Goal: Information Seeking & Learning: Learn about a topic

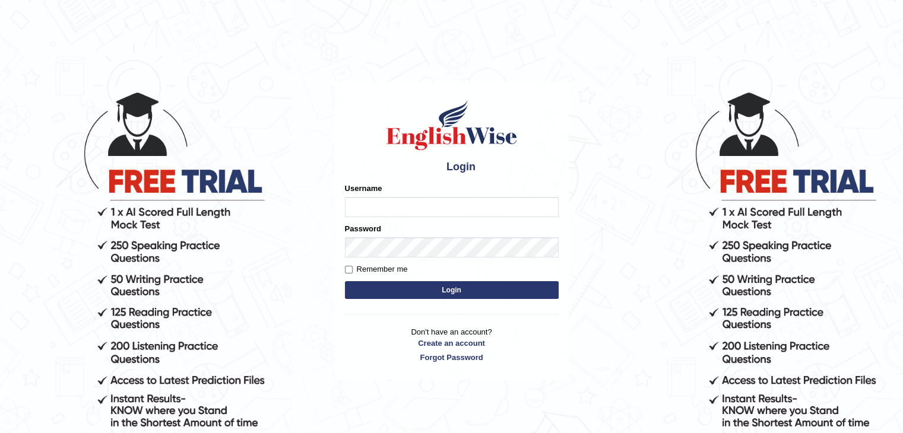
click at [370, 199] on input "Username" at bounding box center [452, 207] width 214 height 20
type input "kasundi"
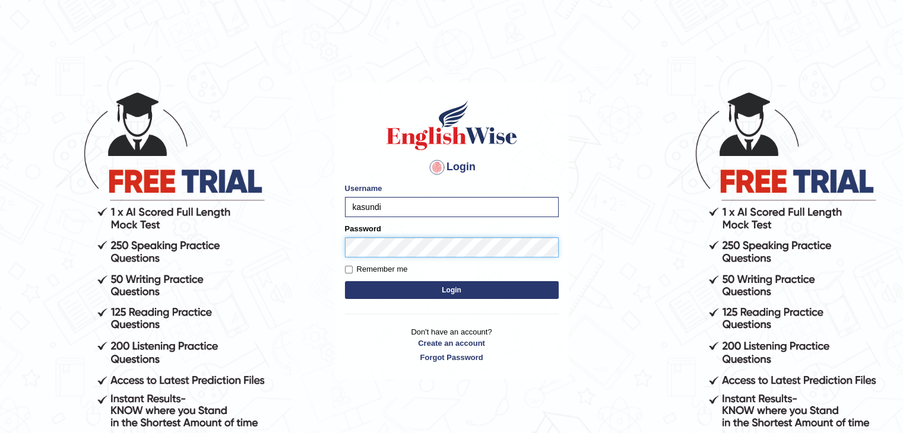
click at [345, 281] on button "Login" at bounding box center [452, 290] width 214 height 18
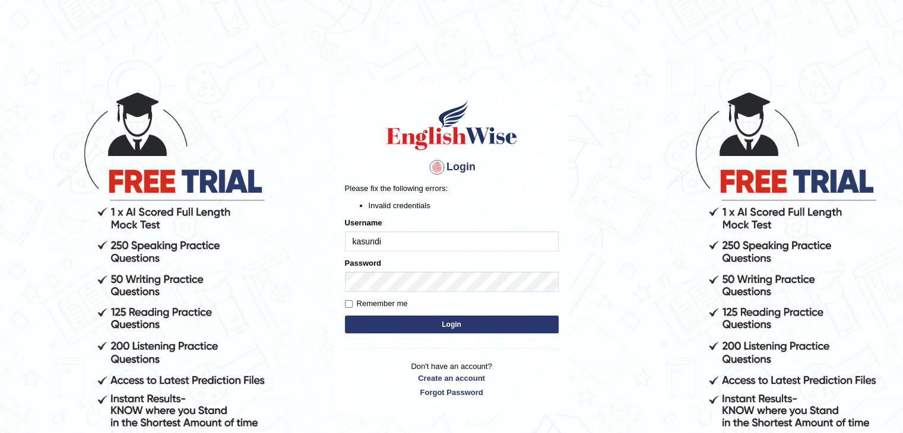
click at [380, 243] on input "kasundi" at bounding box center [452, 241] width 214 height 20
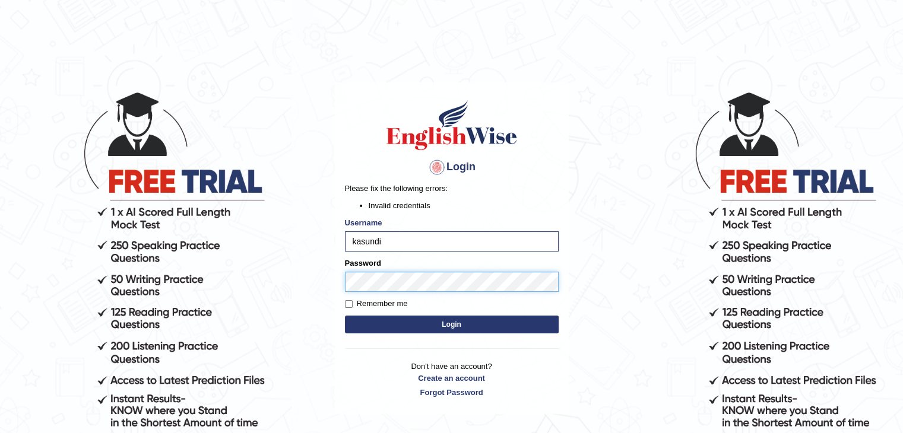
click at [345, 316] on button "Login" at bounding box center [452, 325] width 214 height 18
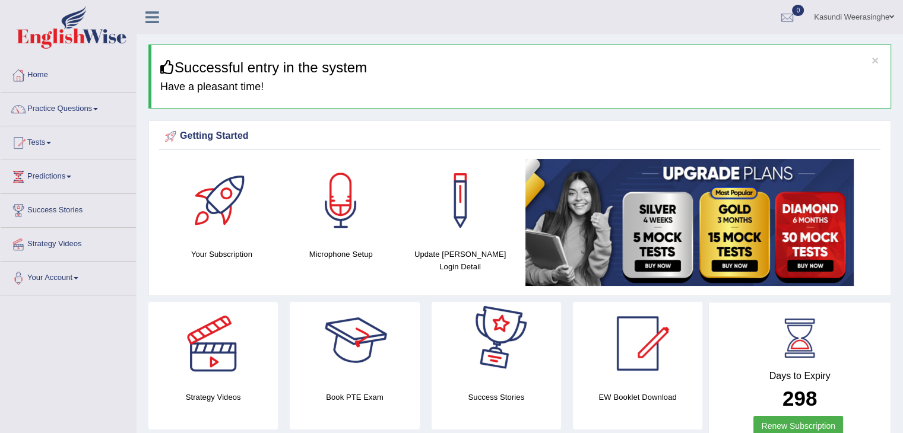
click at [313, 396] on h4 "Book PTE Exam" at bounding box center [354, 397] width 129 height 12
click at [386, 350] on div at bounding box center [354, 343] width 83 height 83
click at [90, 107] on link "Practice Questions" at bounding box center [68, 108] width 135 height 30
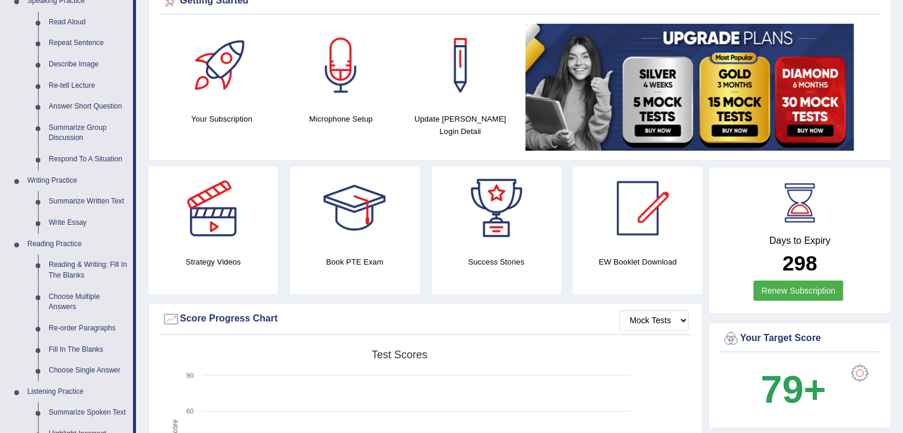
scroll to position [123, 0]
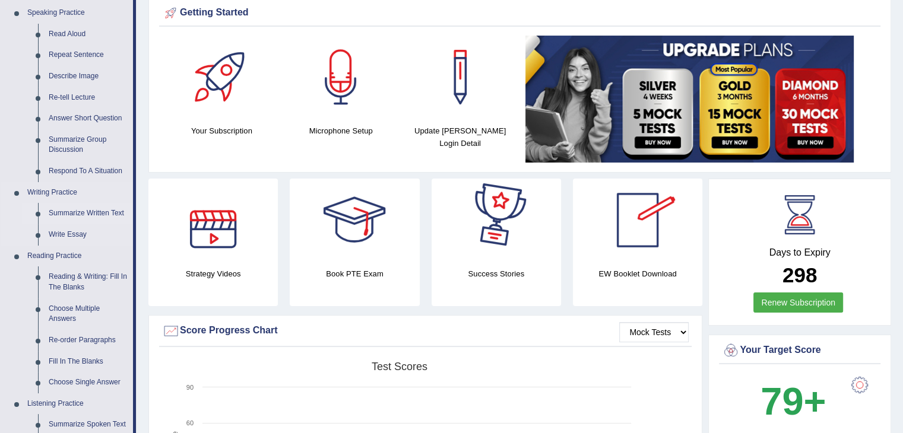
click at [104, 213] on link "Summarize Written Text" at bounding box center [88, 213] width 90 height 21
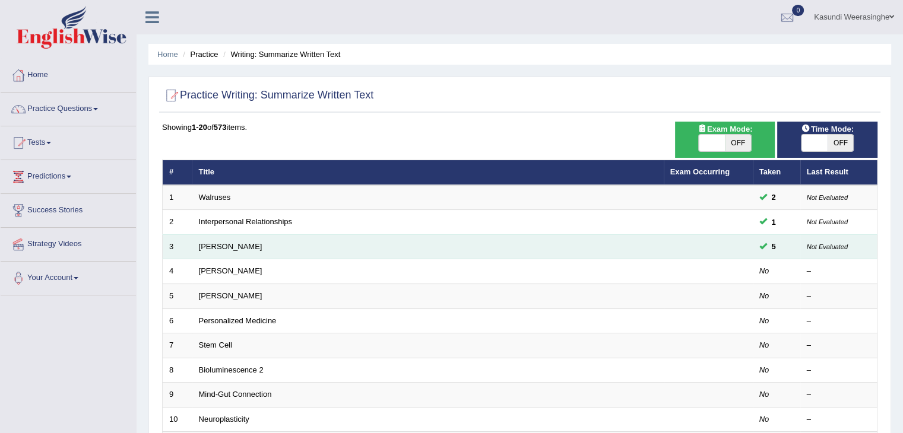
click at [212, 250] on td "[PERSON_NAME]" at bounding box center [427, 246] width 471 height 25
click at [212, 249] on link "[PERSON_NAME]" at bounding box center [231, 246] width 64 height 9
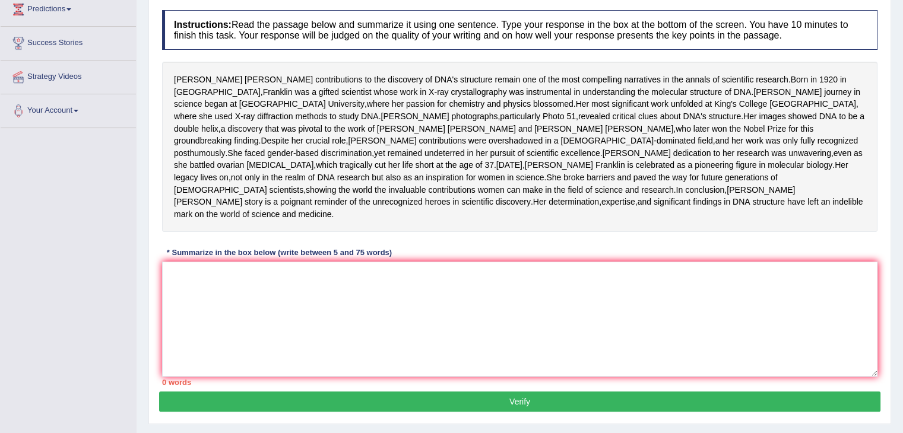
scroll to position [169, 0]
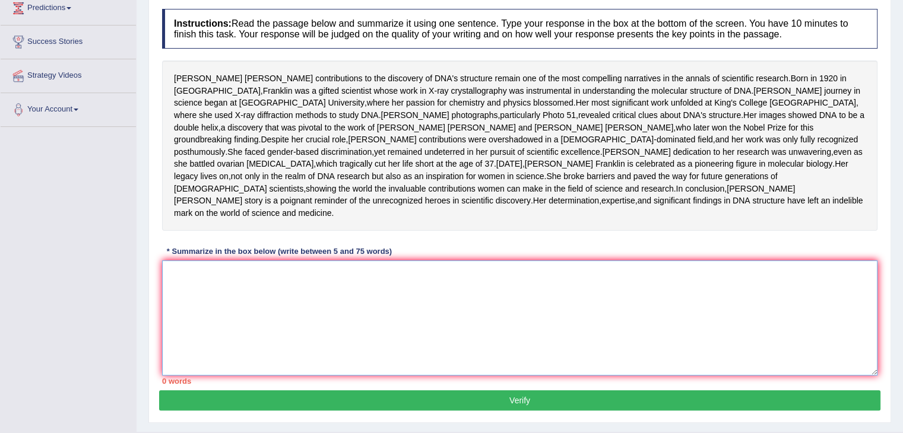
click at [185, 314] on textarea at bounding box center [519, 318] width 715 height 115
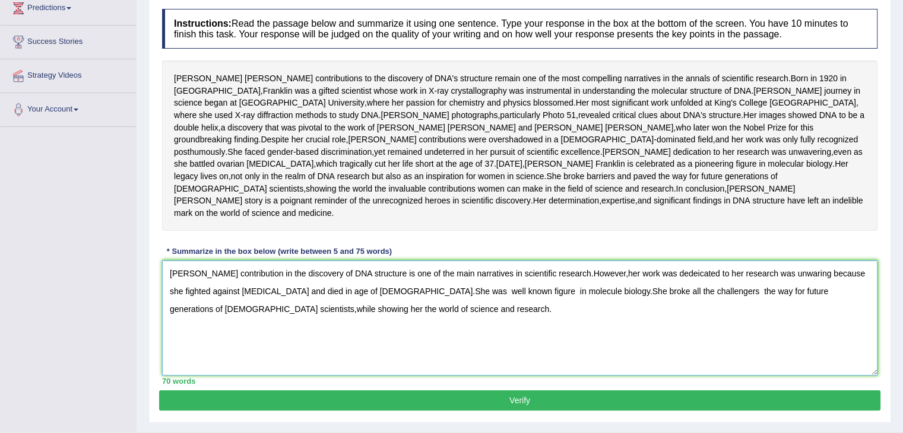
scroll to position [245, 0]
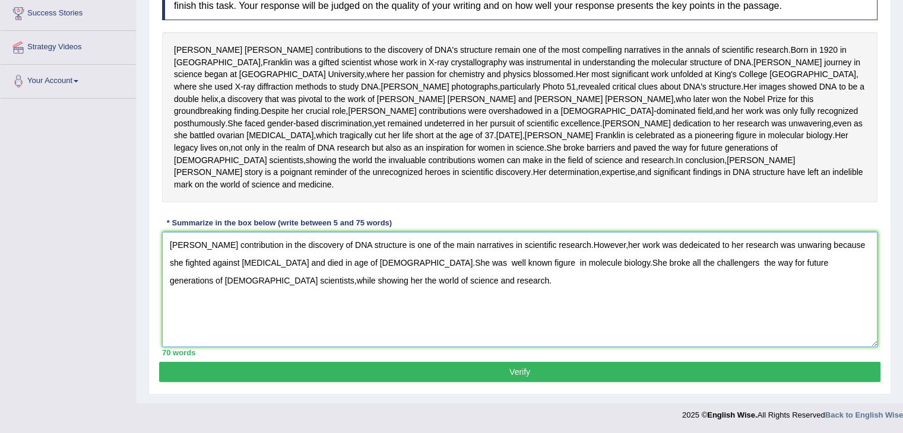
type textarea "Rosalind franklin's contribution in the discovery of DNA structure is one of th…"
click at [444, 365] on button "Verify" at bounding box center [519, 372] width 721 height 20
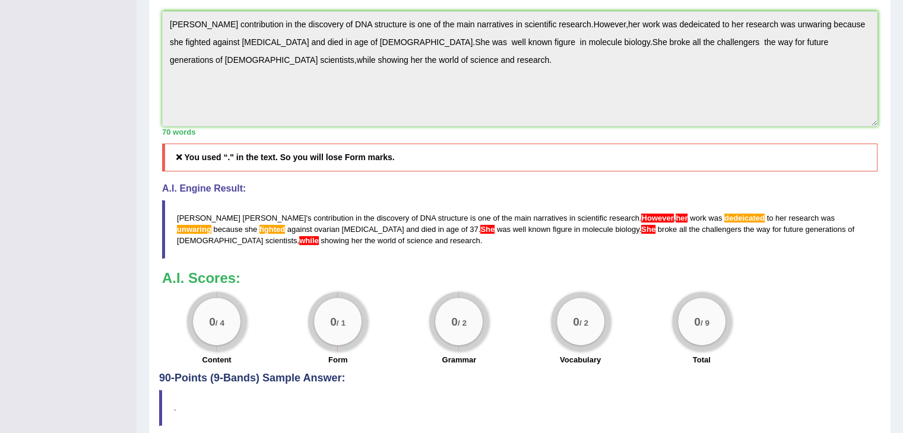
scroll to position [419, 0]
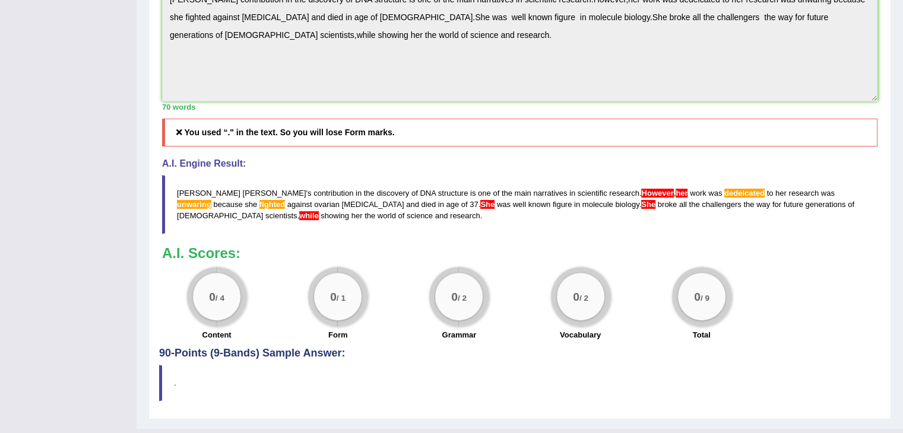
drag, startPoint x: 910, startPoint y: 150, endPoint x: 900, endPoint y: 302, distance: 152.3
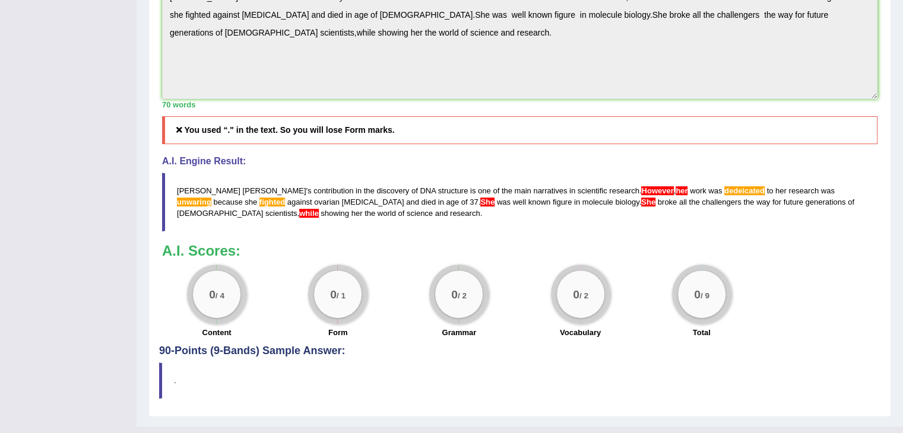
drag, startPoint x: 178, startPoint y: 234, endPoint x: 264, endPoint y: 269, distance: 92.7
click at [264, 231] on blockquote "Rosalind franklin ' s contribution in the discovery of DNA structure is one of …" at bounding box center [519, 202] width 715 height 59
drag, startPoint x: 911, startPoint y: 236, endPoint x: 526, endPoint y: 178, distance: 389.5
click at [526, 144] on h5 "You used “." in the text. So you will lose Form marks." at bounding box center [519, 130] width 715 height 28
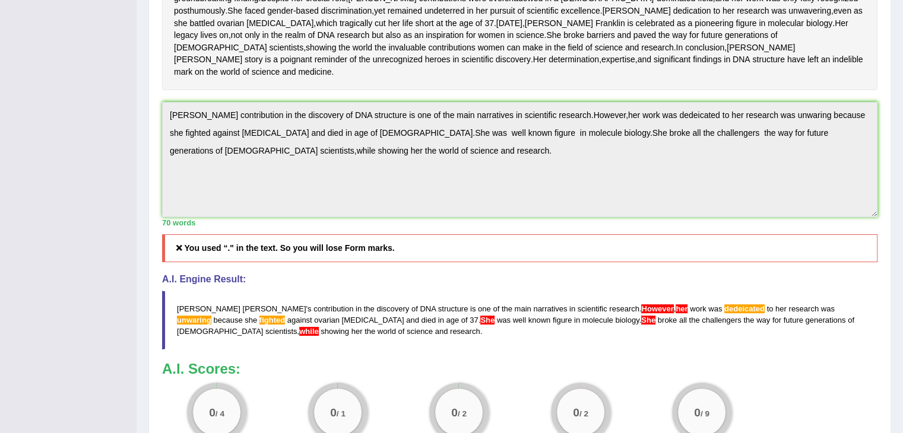
scroll to position [0, 0]
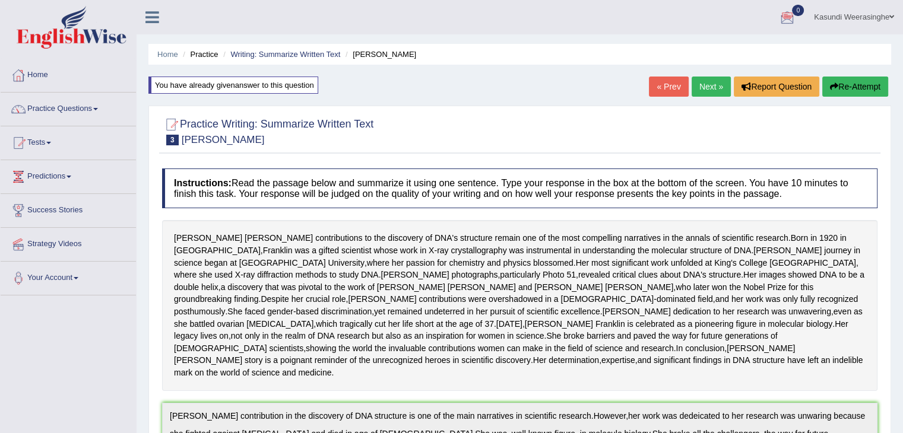
click at [864, 82] on button "Re-Attempt" at bounding box center [855, 87] width 66 height 20
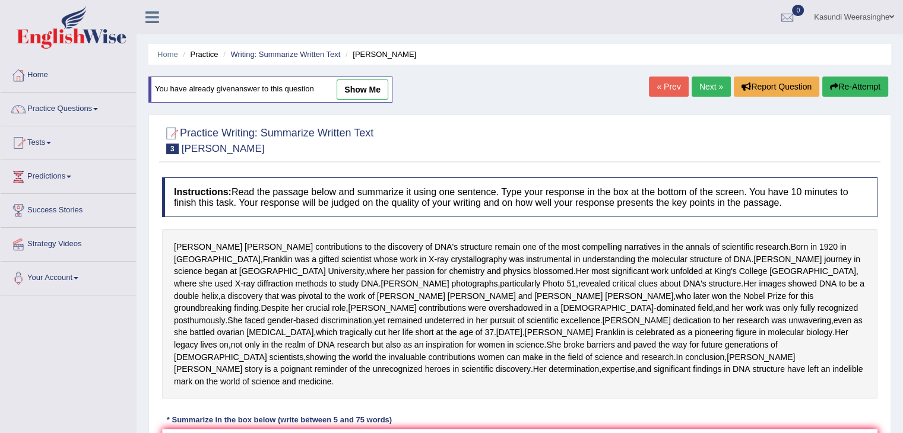
scroll to position [245, 0]
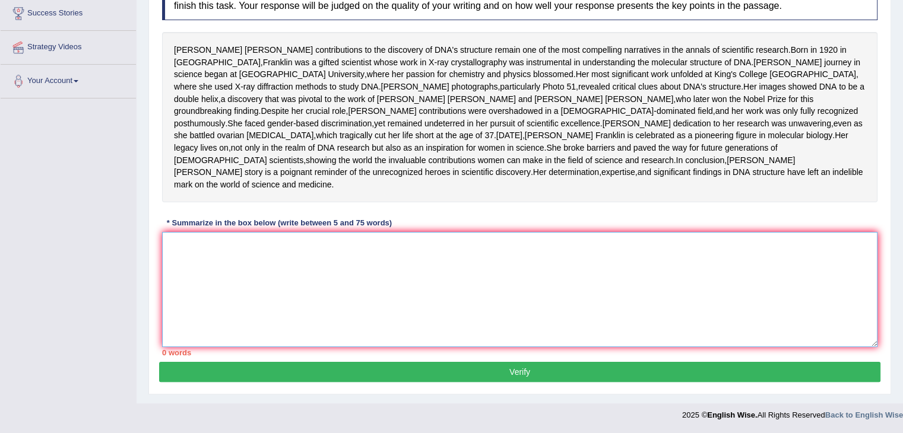
click at [202, 255] on textarea at bounding box center [519, 289] width 715 height 115
paste textarea "Rosalind franklin's contribution in the discovery of DNA structure is one of th…"
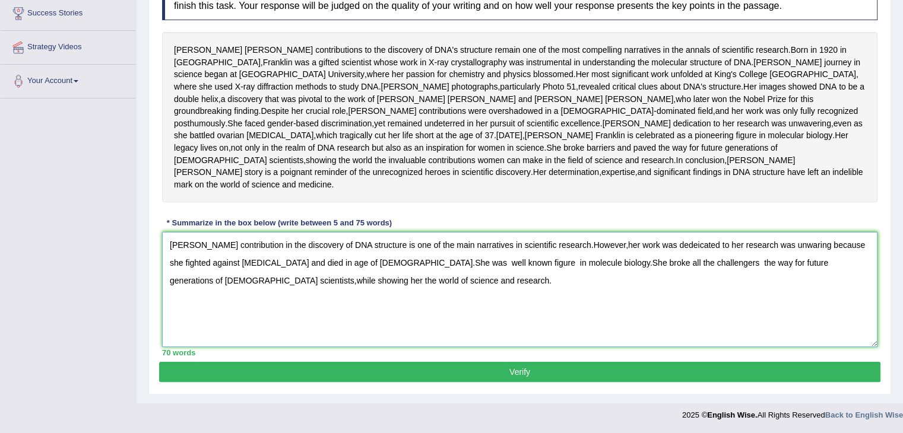
click at [406, 285] on textarea "Rosalind franklin's contribution in the discovery of DNA structure is one of th…" at bounding box center [519, 289] width 715 height 115
click at [385, 265] on textarea "Rosalind franklin's contribution in the discovery of DNA structure is one of th…" at bounding box center [519, 289] width 715 height 115
click at [378, 264] on textarea "Rosalind franklin's contribution in the discovery of DNA structure is one of th…" at bounding box center [519, 289] width 715 height 115
click at [417, 280] on textarea "Rosalind franklin's contribution in the discovery of DNA structure is one of th…" at bounding box center [519, 289] width 715 height 115
click at [630, 244] on textarea "Rosalind franklin's contribution in the discovery of DNA structure is one of th…" at bounding box center [519, 289] width 715 height 115
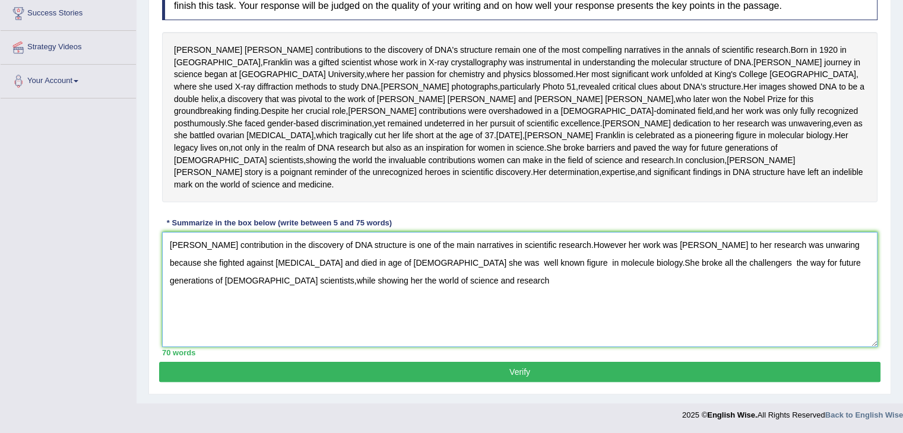
click at [594, 245] on textarea "Rosalind franklin's contribution in the discovery of DNA structure is one of th…" at bounding box center [519, 289] width 715 height 115
click at [559, 262] on textarea "Rosalind franklin's contribution in the discovery of DNA structure is one of th…" at bounding box center [519, 289] width 715 height 115
click at [205, 281] on textarea "Rosalind franklin's contribution in the discovery of DNA structure is one of th…" at bounding box center [519, 289] width 715 height 115
type textarea "[PERSON_NAME] contribution in the discovery of DNA structure is one of the main…"
click at [539, 371] on button "Verify" at bounding box center [519, 372] width 721 height 20
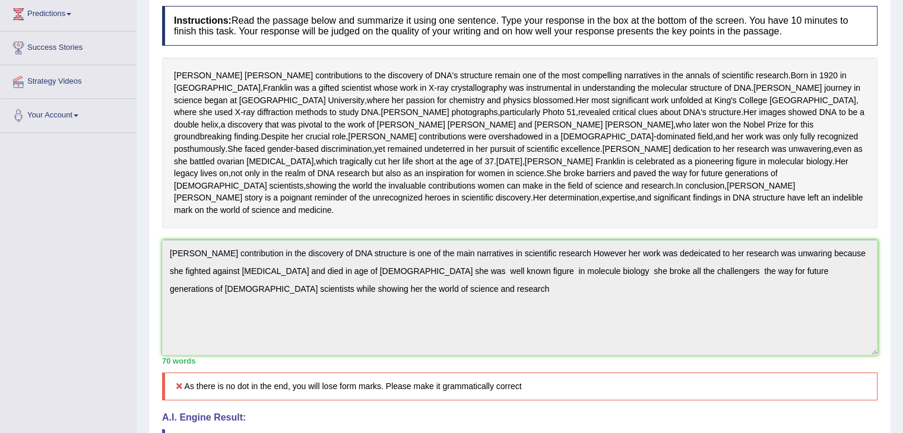
scroll to position [157, 0]
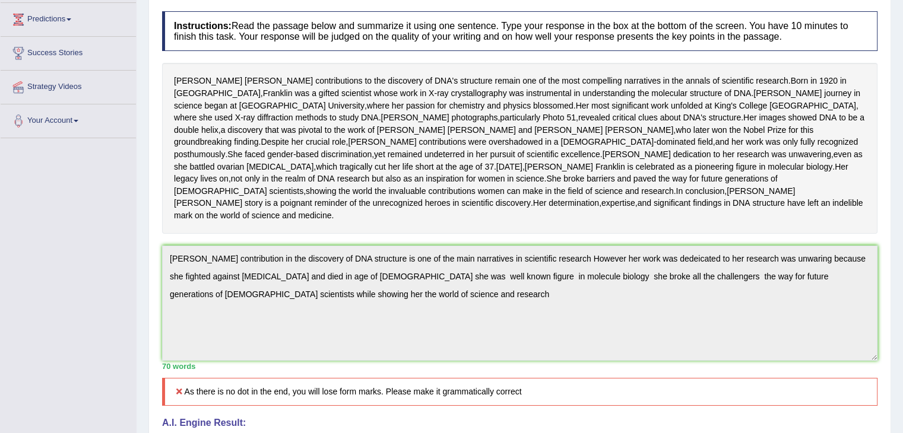
drag, startPoint x: 907, startPoint y: 183, endPoint x: 907, endPoint y: 240, distance: 57.0
click at [902, 240] on html "Toggle navigation Home Practice Questions Speaking Practice Read Aloud Repeat S…" at bounding box center [451, 59] width 903 height 433
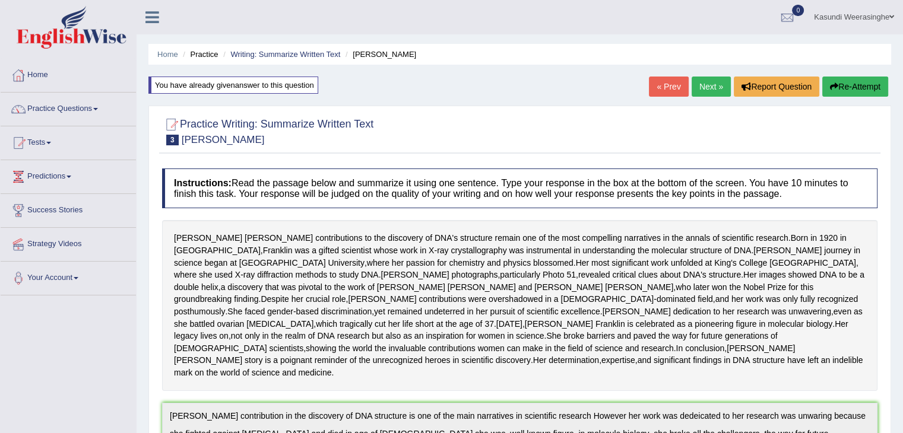
click at [850, 87] on button "Re-Attempt" at bounding box center [855, 87] width 66 height 20
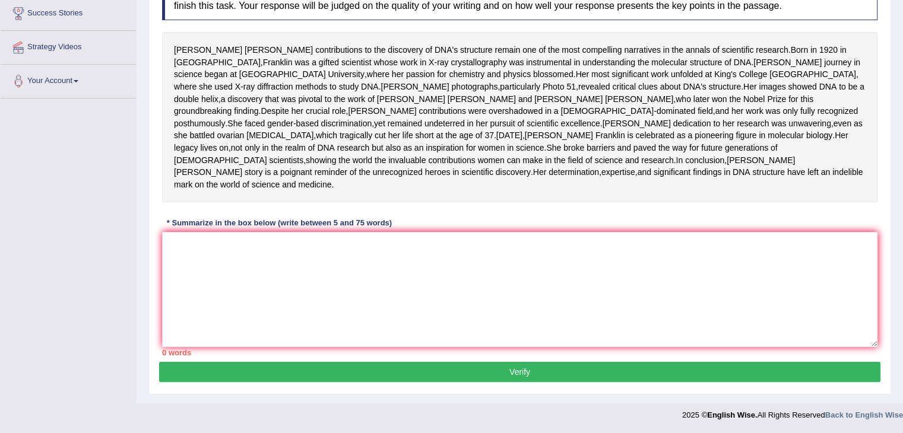
scroll to position [245, 0]
click at [183, 251] on textarea at bounding box center [519, 289] width 715 height 115
paste textarea "[PERSON_NAME] contribution in the discovery of DNA structure is one of the main…"
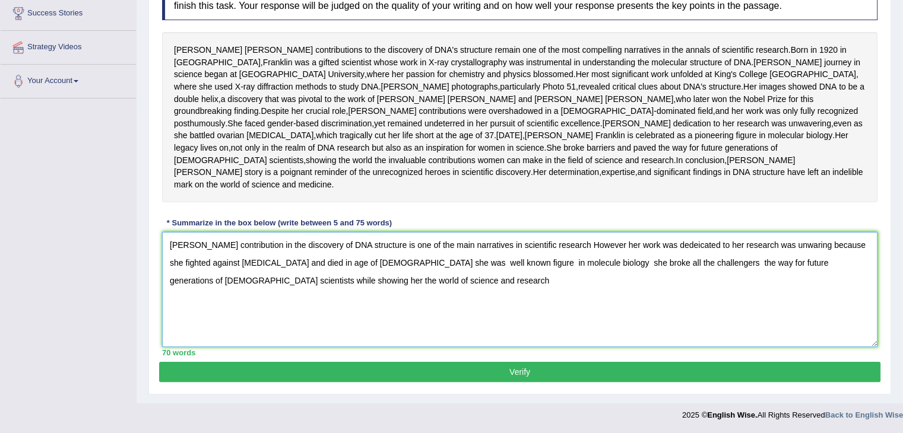
click at [700, 243] on textarea "[PERSON_NAME] contribution in the discovery of DNA structure is one of the main…" at bounding box center [519, 289] width 715 height 115
click at [370, 275] on textarea "[PERSON_NAME] contribution in the discovery of DNA structure is one of the main…" at bounding box center [519, 289] width 715 height 115
type textarea "[PERSON_NAME] contribution in the discovery of DNA structure is one of the main…"
click at [594, 369] on button "Verify" at bounding box center [519, 372] width 721 height 20
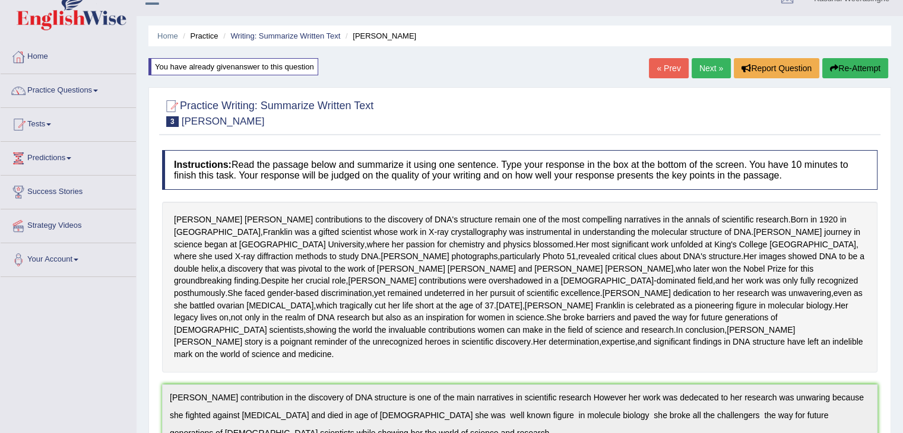
scroll to position [0, 0]
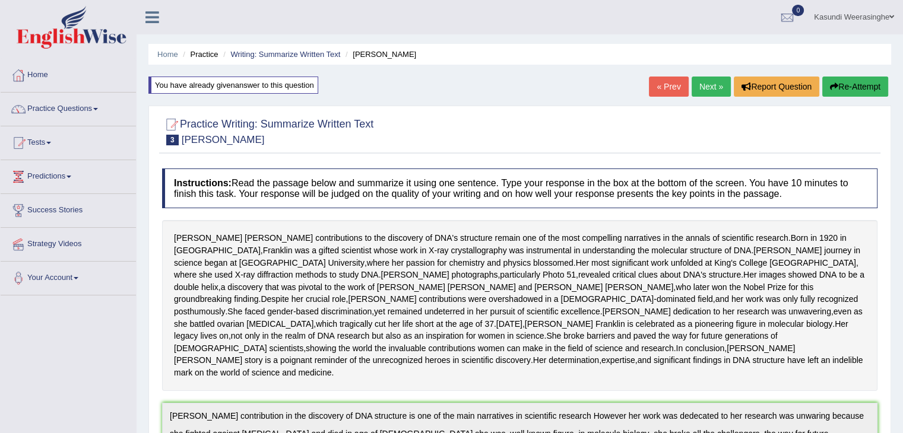
drag, startPoint x: 909, startPoint y: 137, endPoint x: 903, endPoint y: 53, distance: 83.4
click at [902, 53] on html "Toggle navigation Home Practice Questions Speaking Practice Read Aloud Repeat S…" at bounding box center [451, 216] width 903 height 433
click at [698, 84] on link "Next »" at bounding box center [710, 87] width 39 height 20
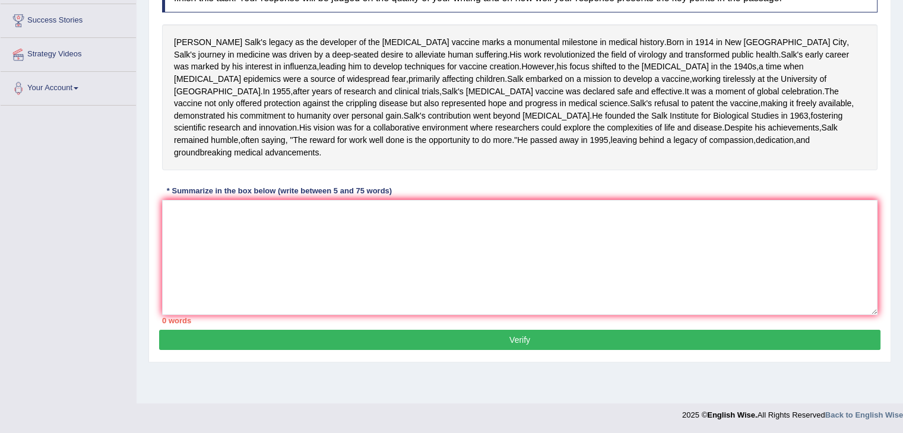
scroll to position [192, 0]
click at [186, 264] on textarea at bounding box center [519, 257] width 715 height 115
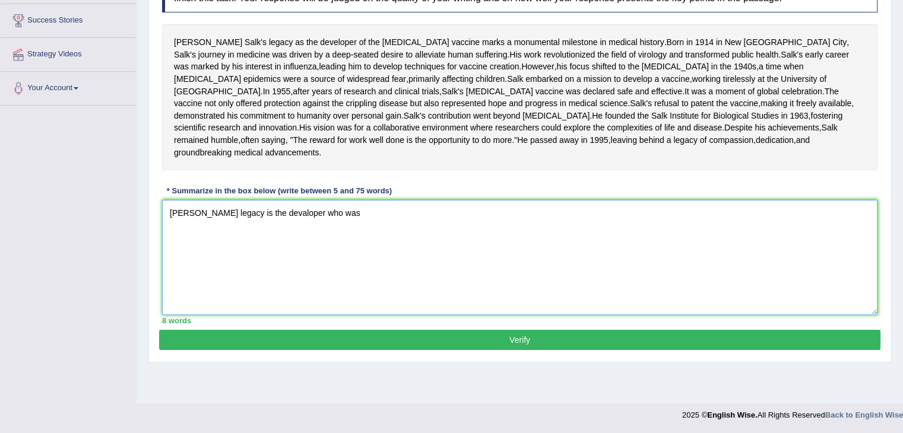
type textarea "[PERSON_NAME] legacy is the devaloper who was"
click at [362, 274] on textarea "[PERSON_NAME] legacy is the devaloper who was" at bounding box center [519, 257] width 715 height 115
